Goal: Task Accomplishment & Management: Manage account settings

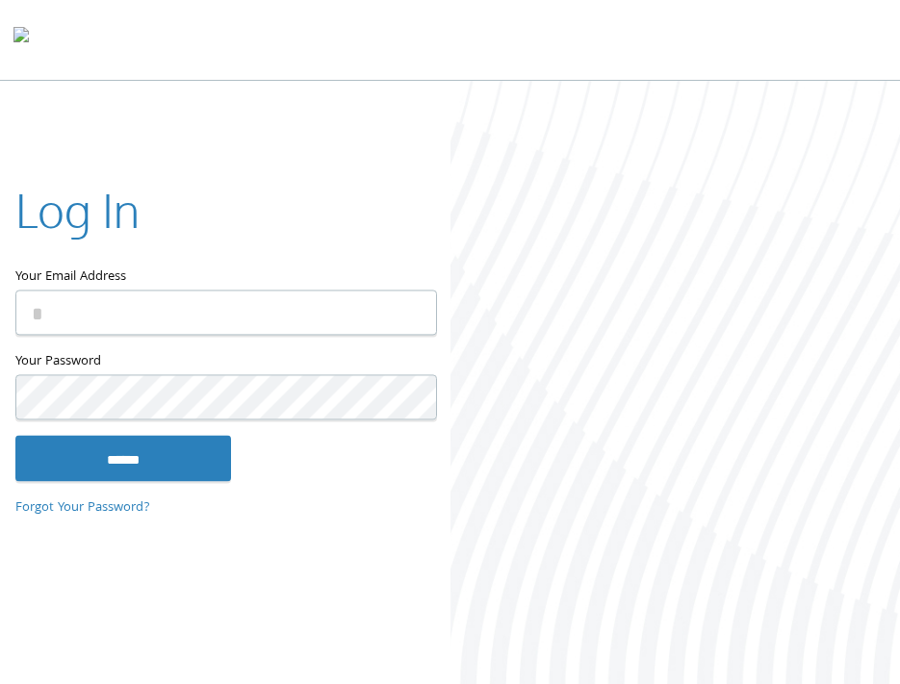
click at [76, 322] on input "Your Email Address" at bounding box center [226, 312] width 422 height 45
type input "**********"
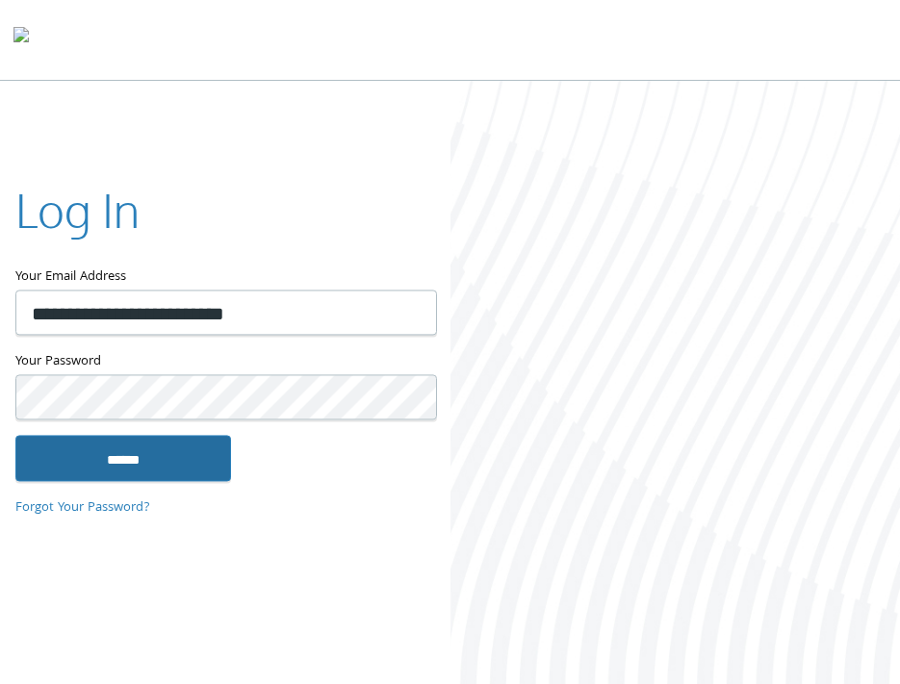
click at [171, 466] on input "******" at bounding box center [123, 458] width 216 height 46
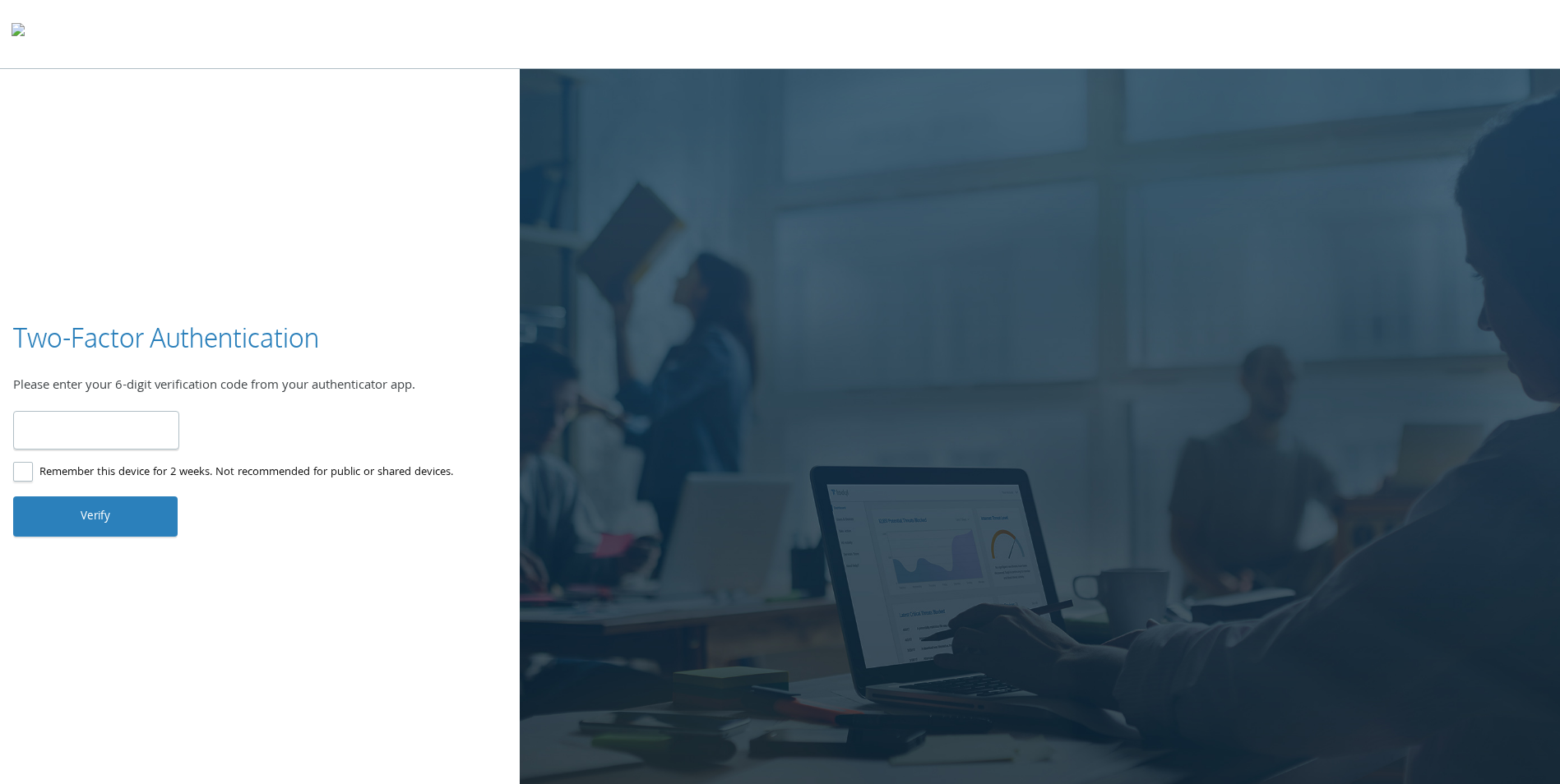
type input "******"
